Goal: Task Accomplishment & Management: Manage account settings

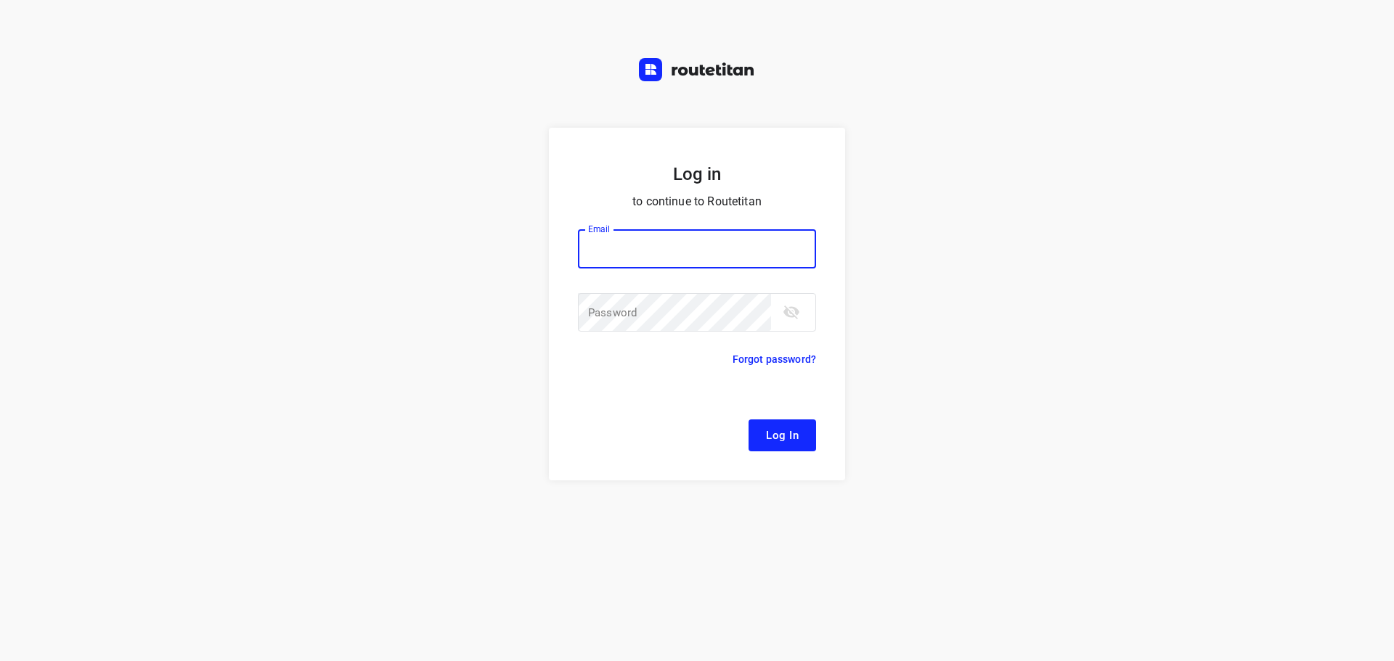
click at [655, 256] on input "email" at bounding box center [697, 248] width 238 height 39
type input "[EMAIL_ADDRESS][DOMAIN_NAME]"
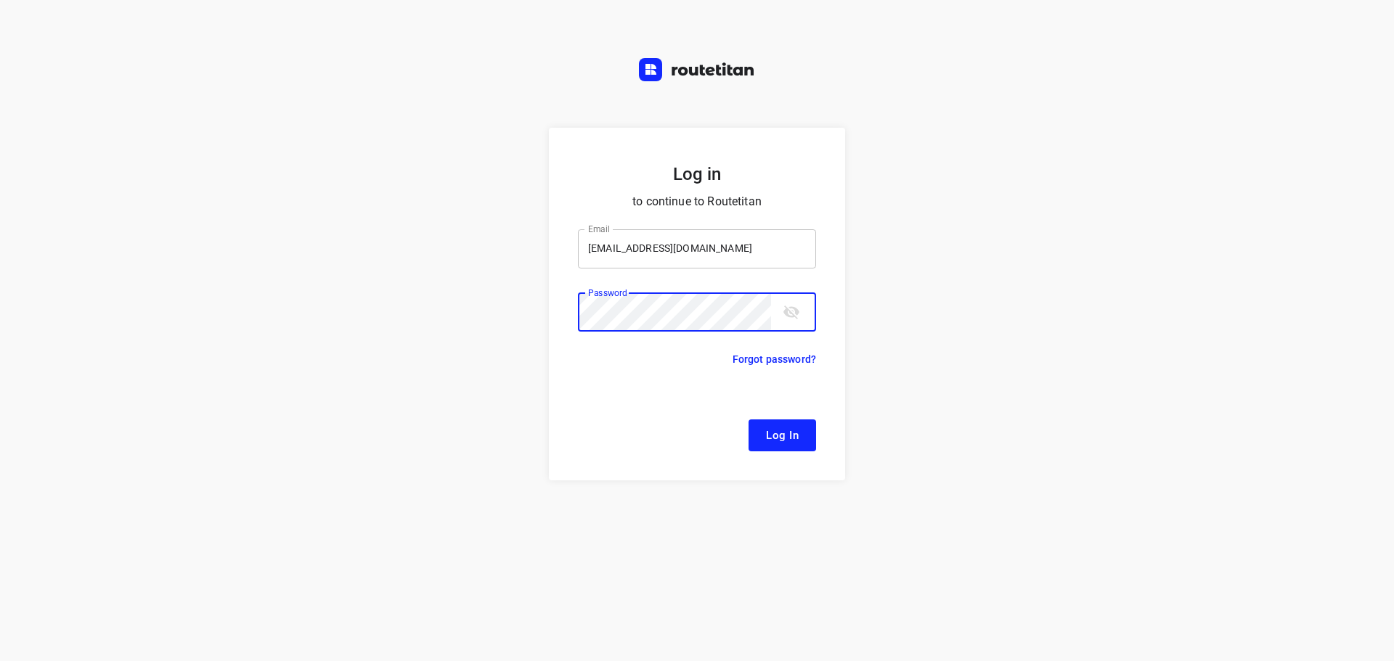
click at [748, 420] on button "Log In" at bounding box center [782, 436] width 68 height 32
